Goal: Transaction & Acquisition: Obtain resource

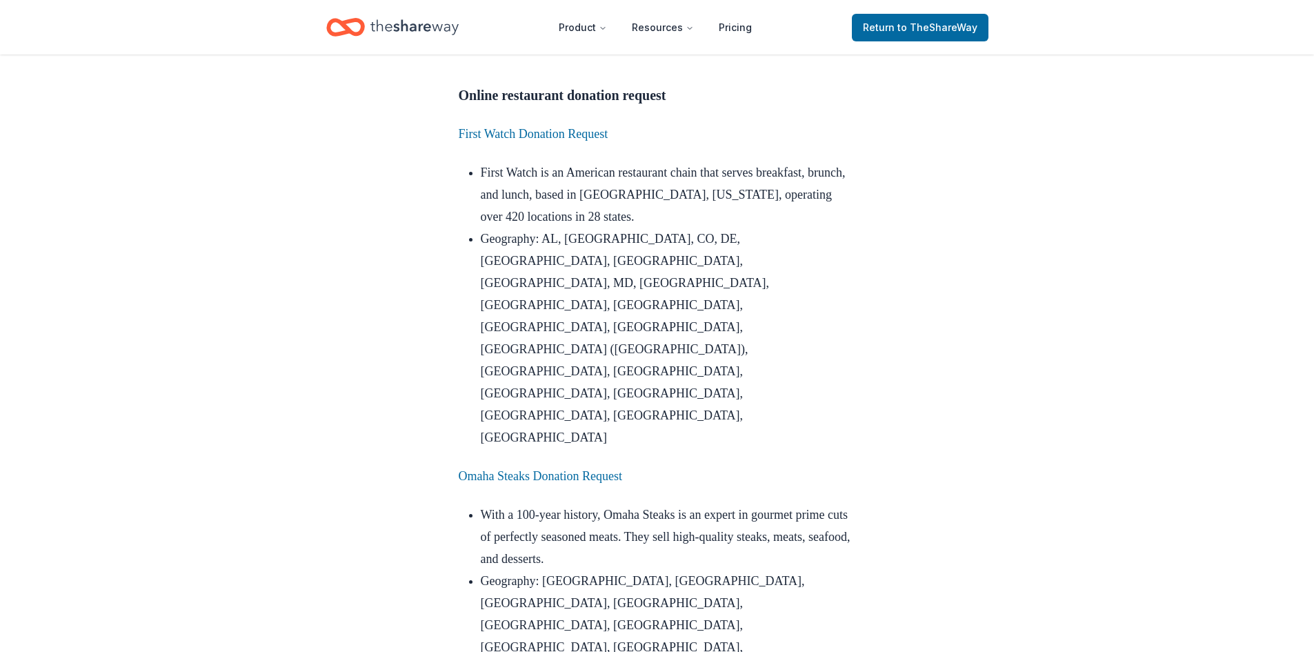
scroll to position [1235, 0]
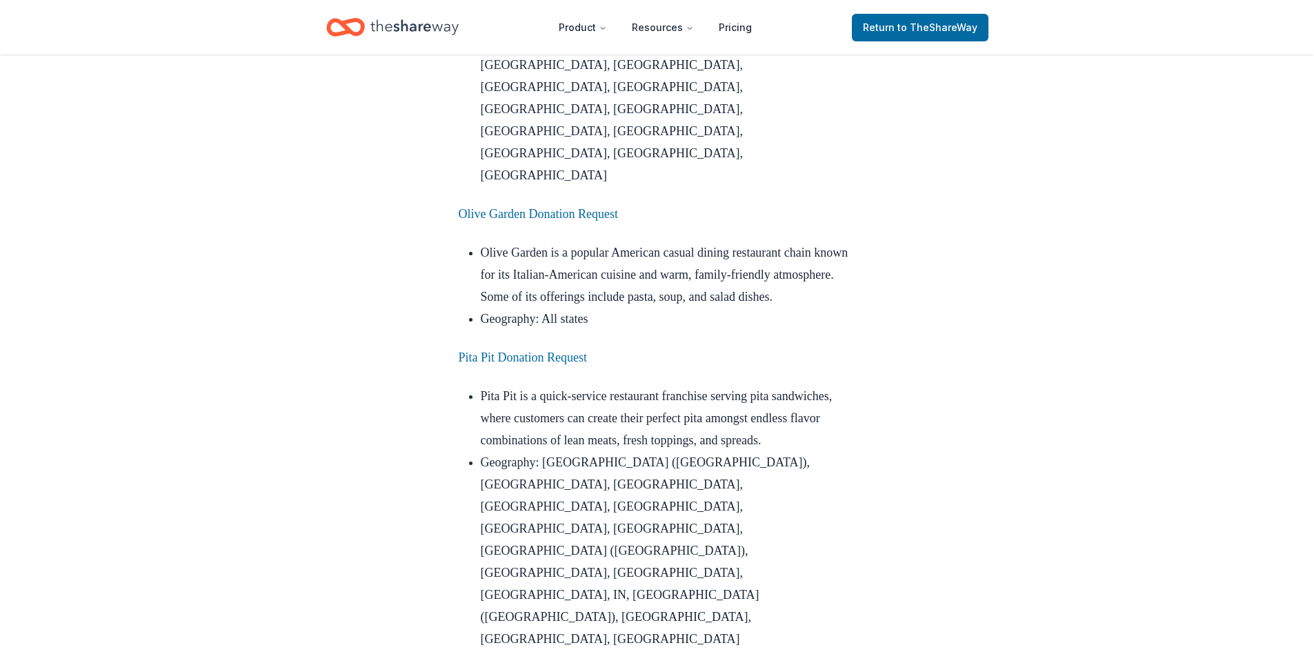
scroll to position [3717, 0]
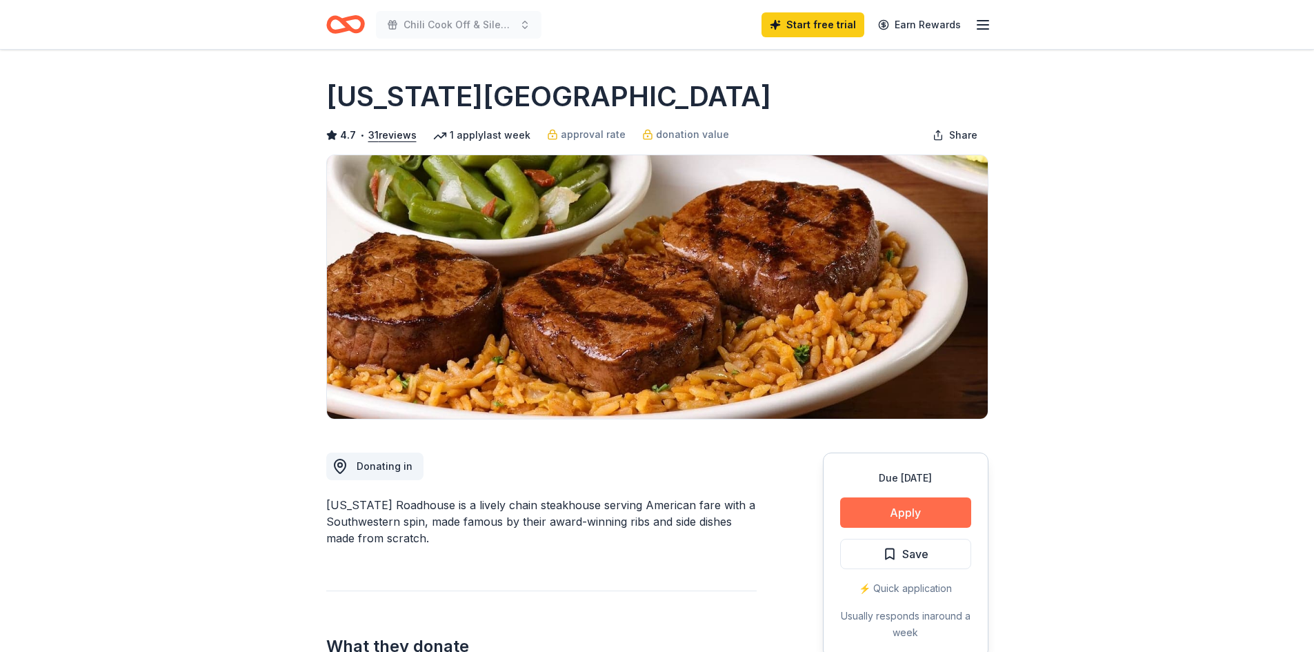
click at [881, 507] on button "Apply" at bounding box center [905, 512] width 131 height 30
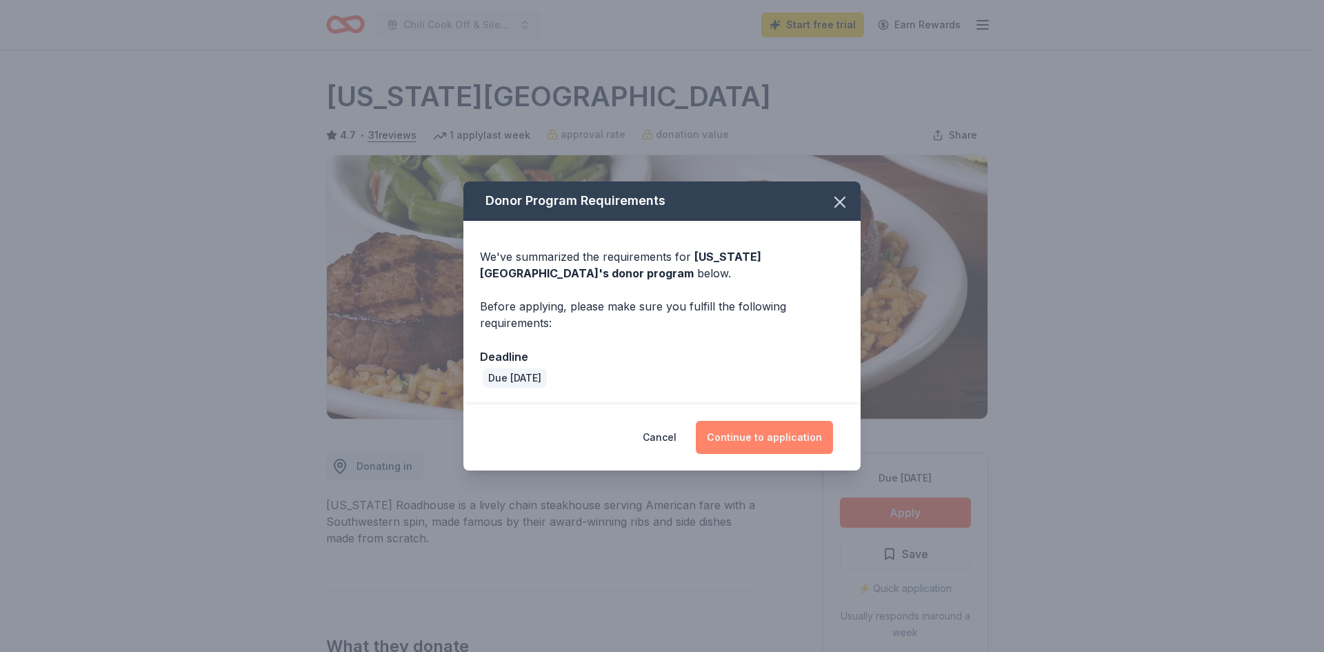
click at [745, 439] on button "Continue to application" at bounding box center [764, 437] width 137 height 33
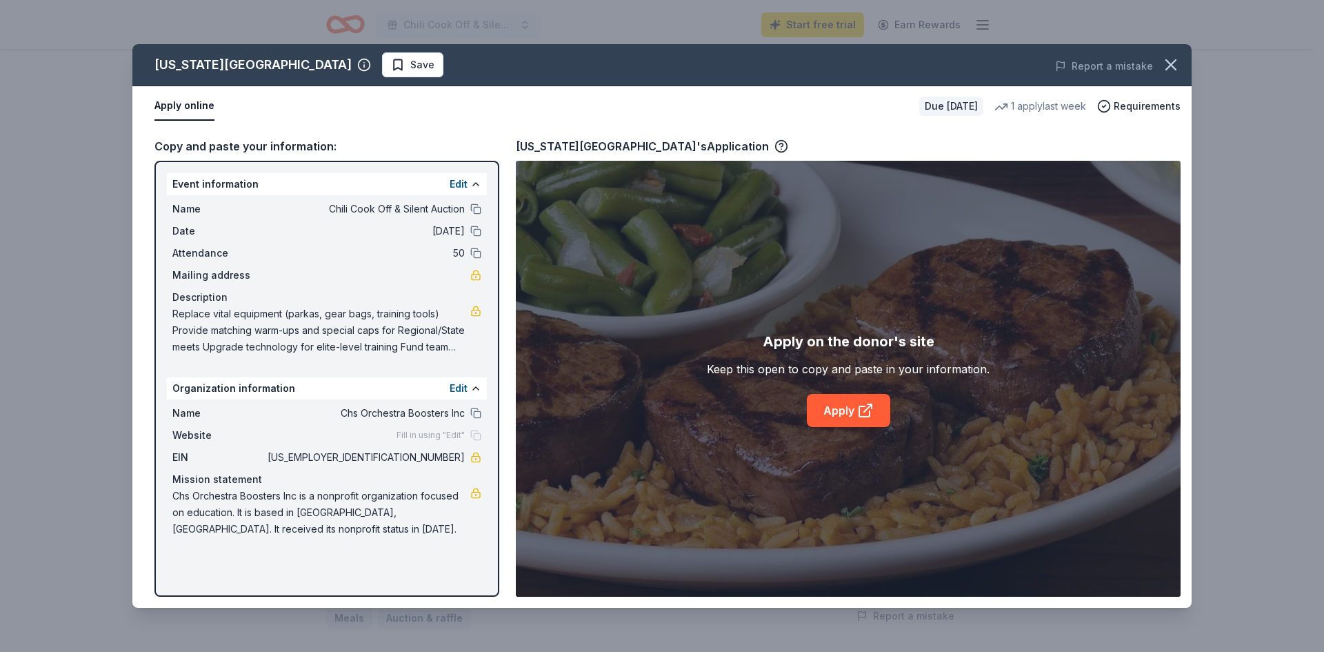
scroll to position [138, 0]
click at [872, 408] on icon at bounding box center [869, 406] width 4 height 4
click at [165, 106] on button "Apply online" at bounding box center [184, 106] width 60 height 29
click at [179, 106] on button "Apply online" at bounding box center [184, 106] width 60 height 29
click at [474, 310] on link at bounding box center [475, 310] width 11 height 11
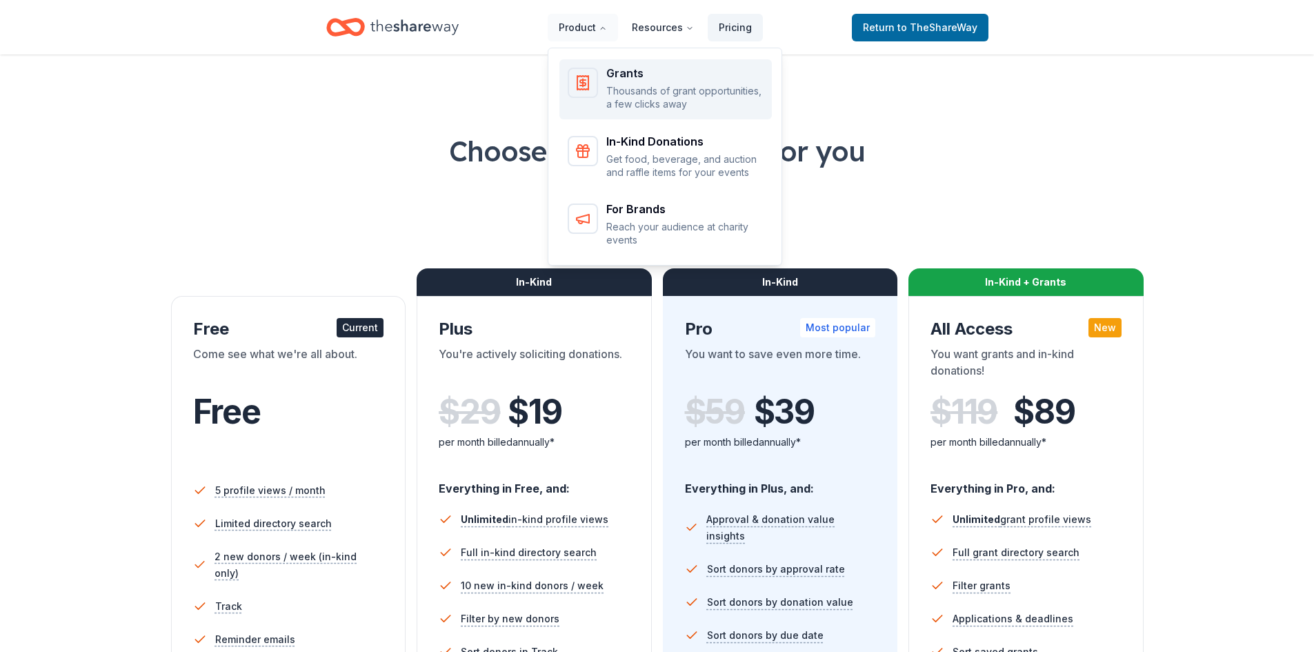
click at [609, 85] on div "Grants Thousands of grant opportunities, a few clicks away" at bounding box center [665, 89] width 196 height 43
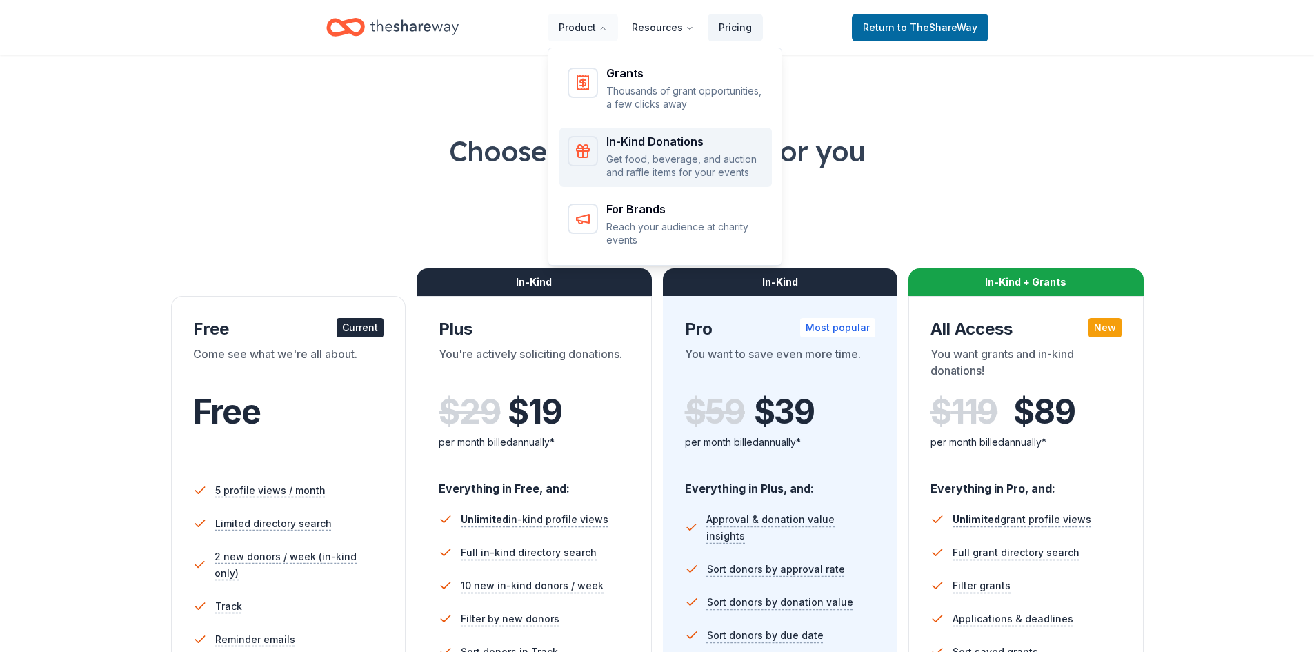
click at [596, 157] on div "Main" at bounding box center [582, 151] width 30 height 30
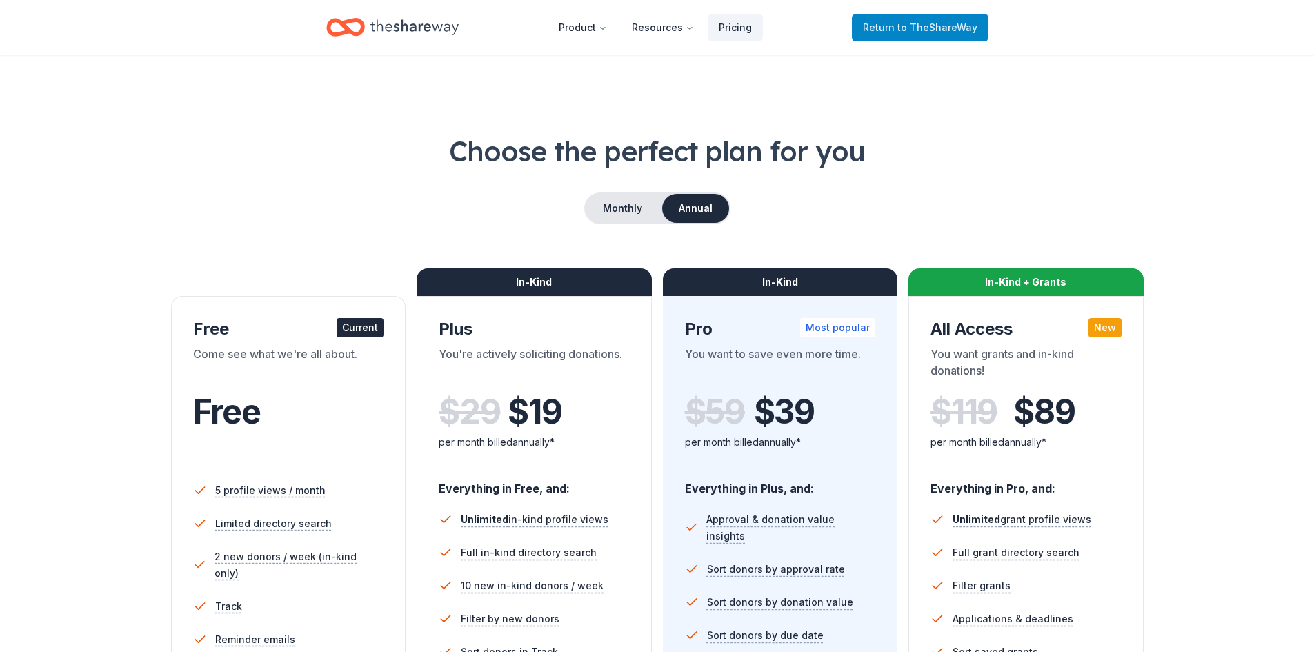
click at [921, 26] on span "to TheShareWay" at bounding box center [937, 27] width 80 height 12
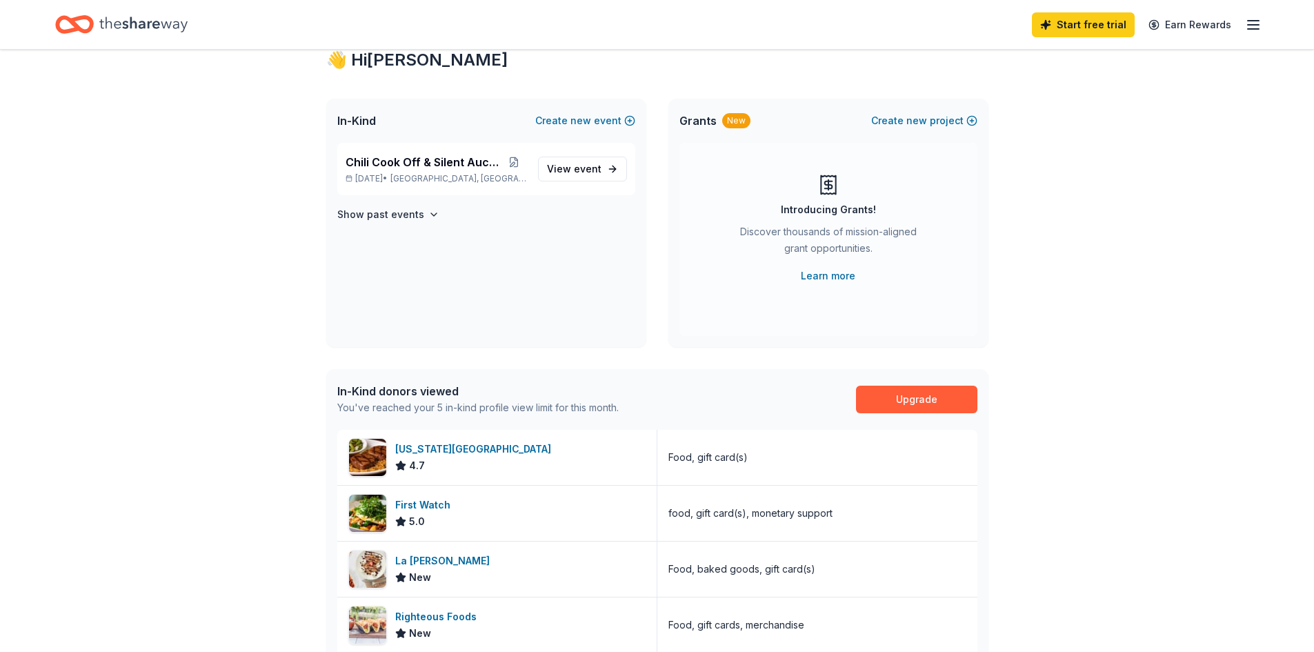
scroll to position [69, 0]
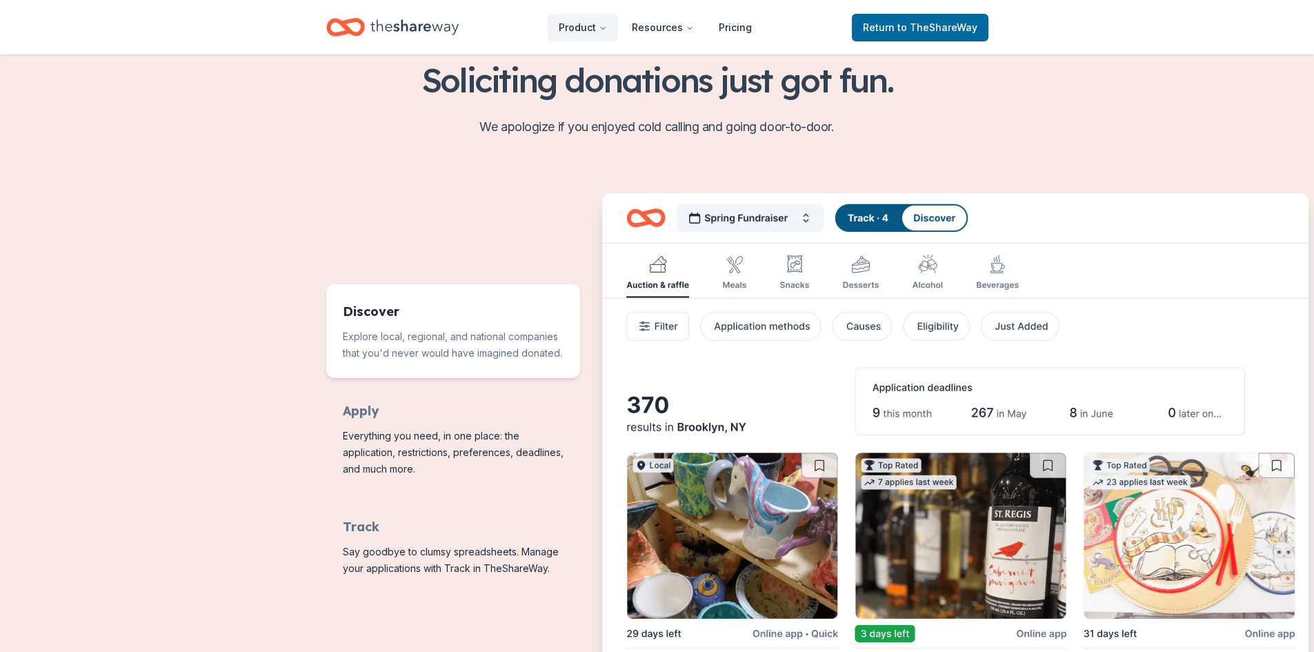
scroll to position [483, 0]
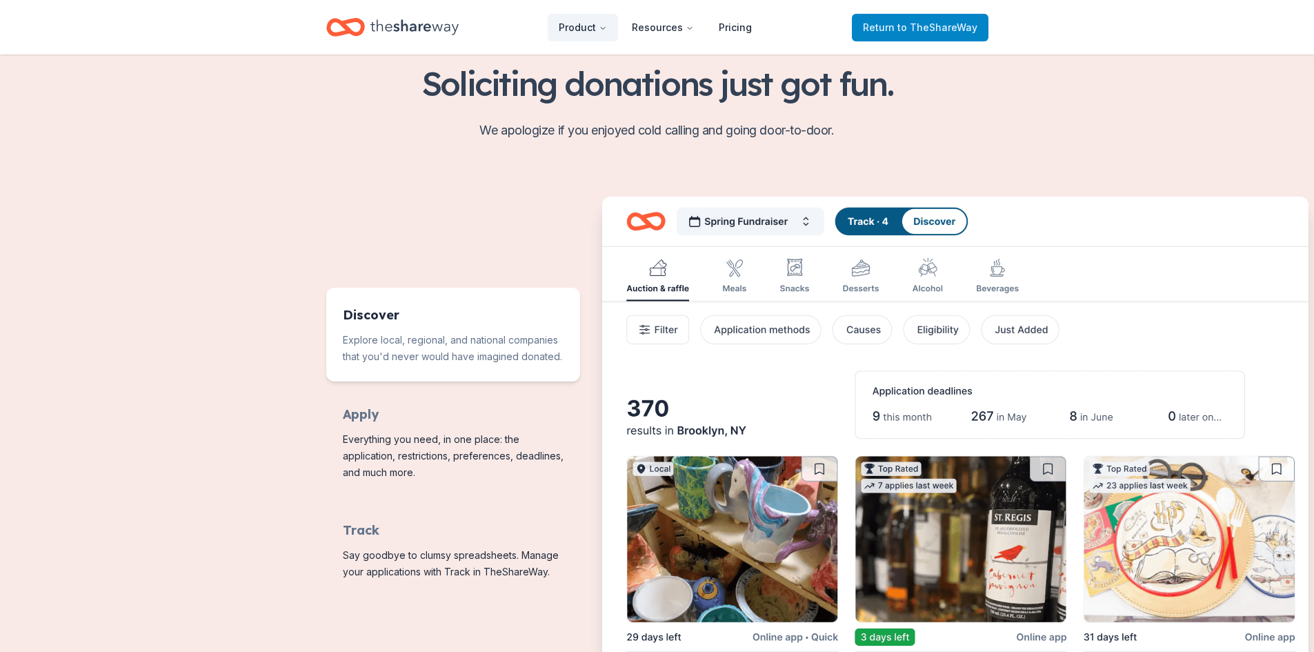
click at [869, 19] on span "Return to TheShareWay" at bounding box center [920, 27] width 114 height 17
